Goal: Task Accomplishment & Management: Use online tool/utility

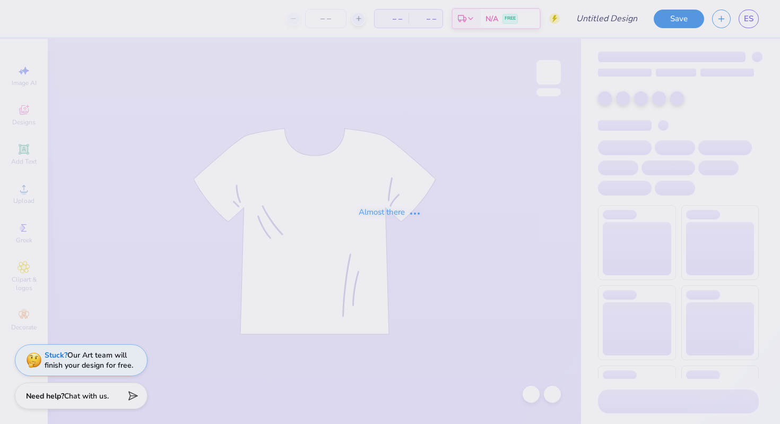
type input "Hips tee"
type input "25"
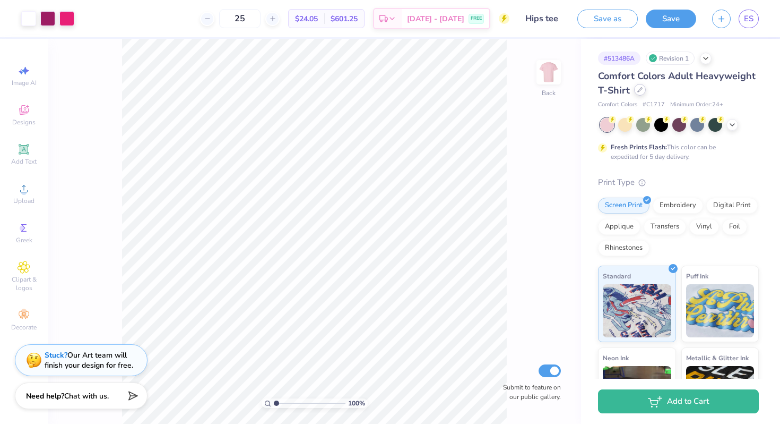
click at [643, 89] on icon at bounding box center [640, 89] width 5 height 5
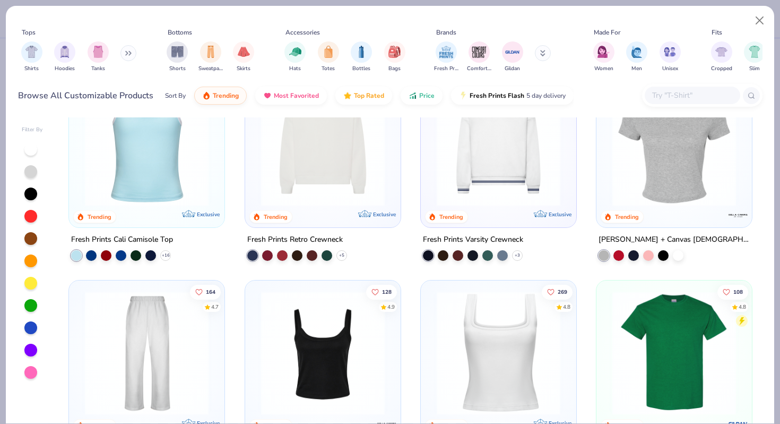
scroll to position [276, 0]
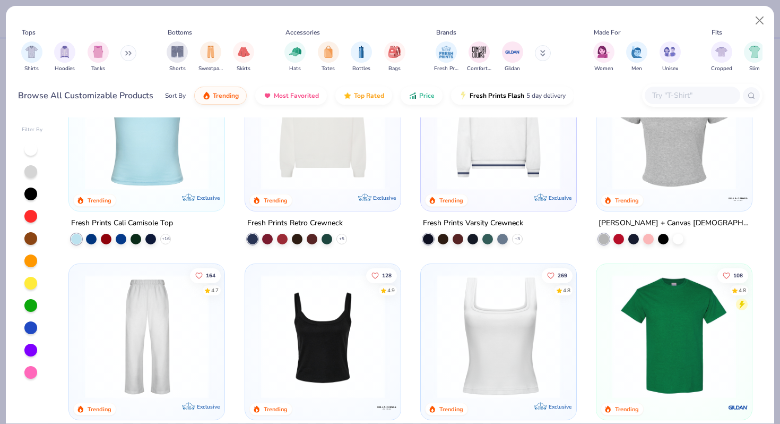
click at [664, 298] on img at bounding box center [674, 336] width 134 height 124
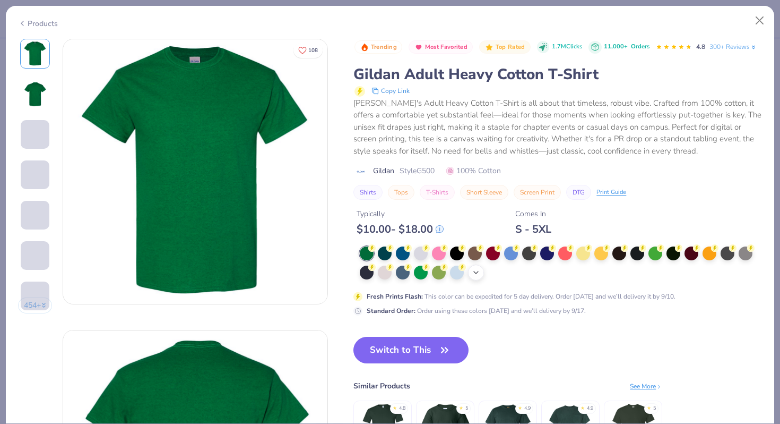
click at [476, 277] on icon at bounding box center [476, 272] width 8 height 8
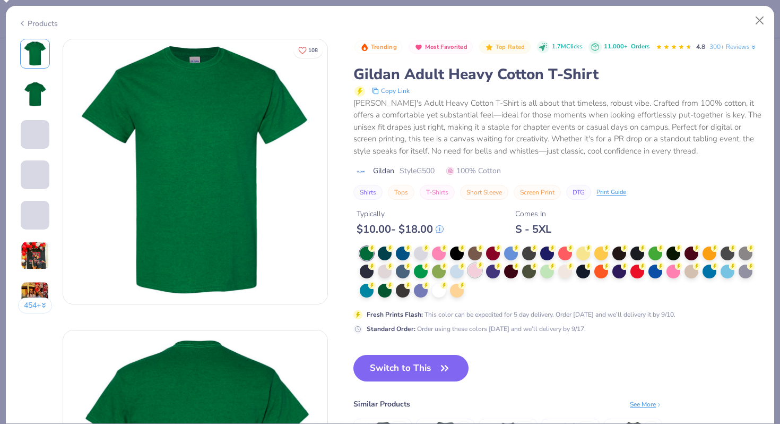
click at [476, 277] on div at bounding box center [475, 270] width 14 height 14
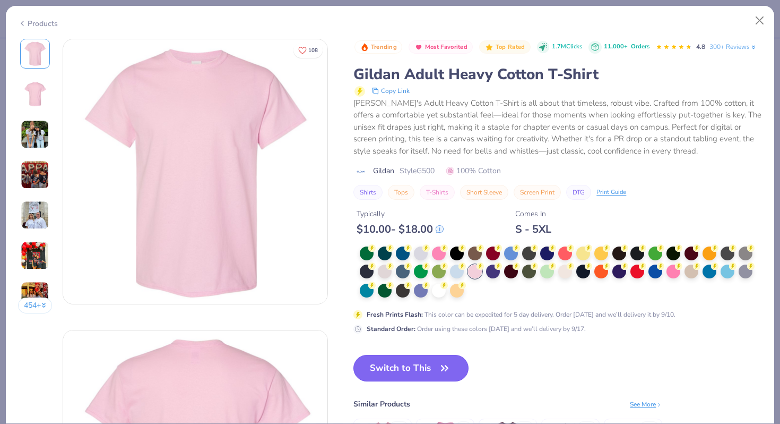
click at [408, 381] on button "Switch to This" at bounding box center [411, 368] width 115 height 27
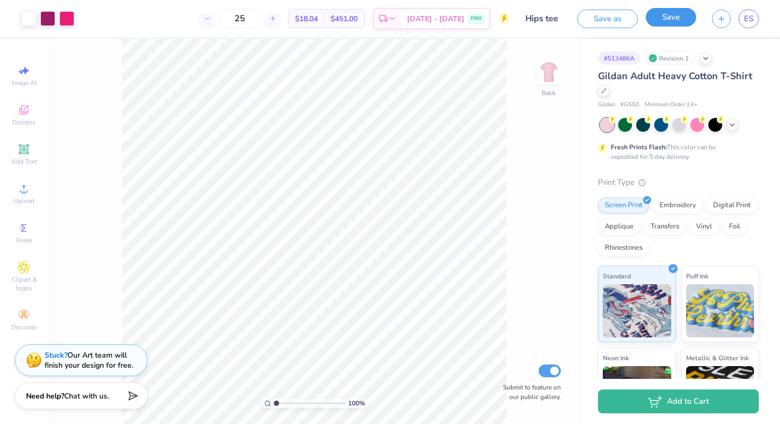
click at [663, 23] on button "Save" at bounding box center [671, 17] width 50 height 19
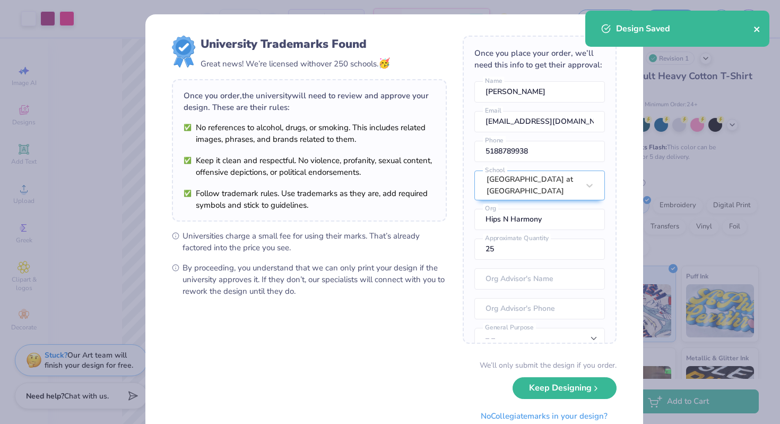
click at [759, 29] on icon "close" at bounding box center [757, 29] width 7 height 8
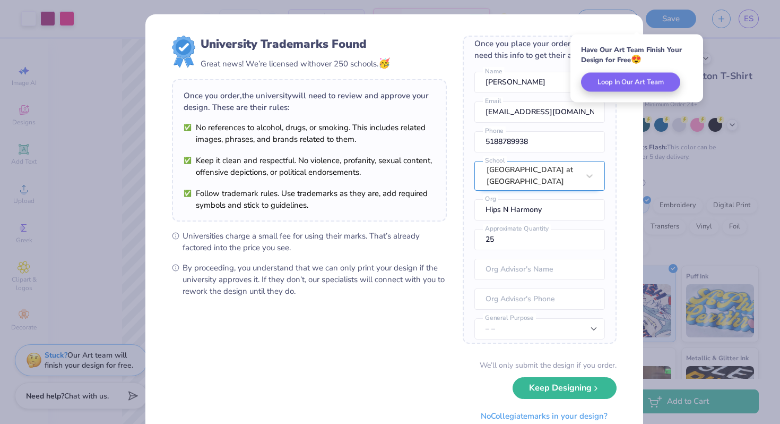
scroll to position [15, 0]
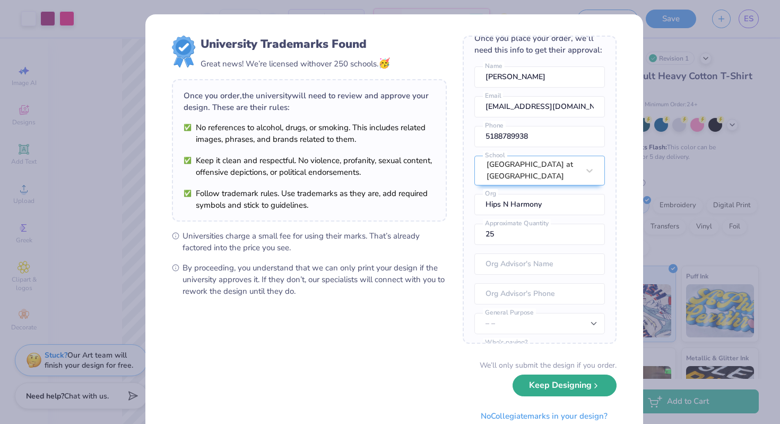
click at [559, 380] on button "Keep Designing" at bounding box center [565, 385] width 104 height 22
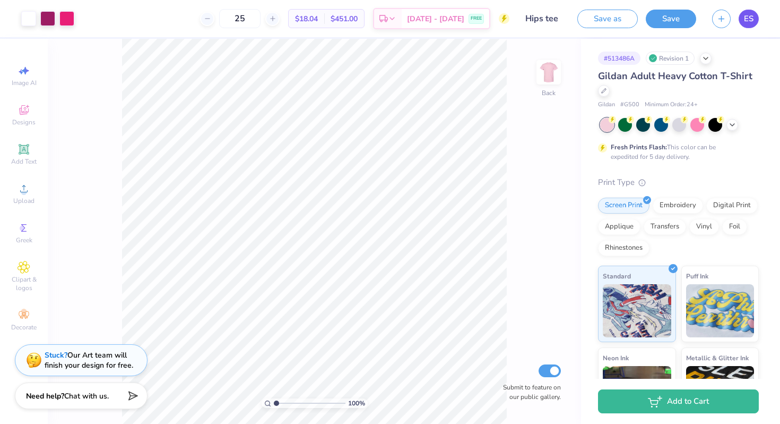
click at [747, 16] on span "ES" at bounding box center [749, 19] width 10 height 12
